Goal: Navigation & Orientation: Find specific page/section

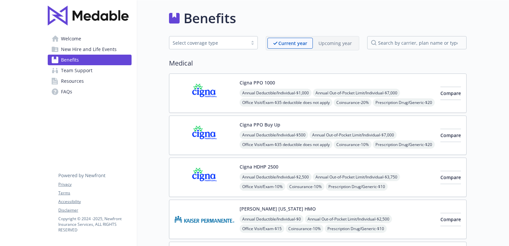
scroll to position [1359, 0]
